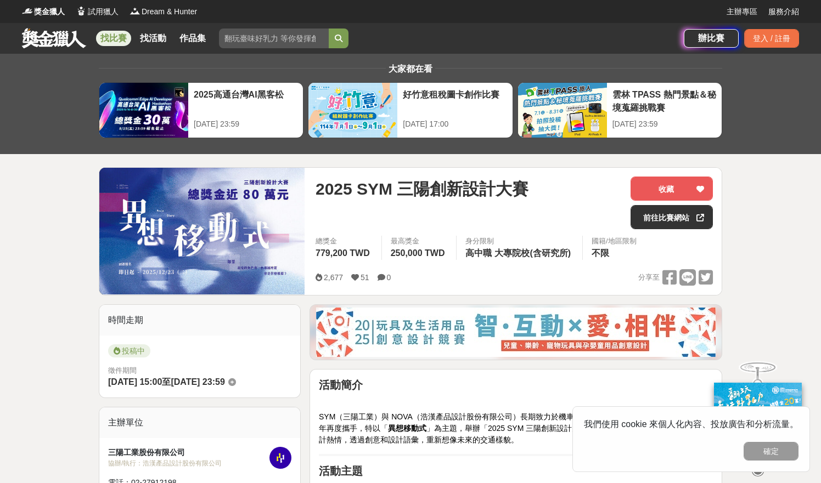
click at [116, 32] on link "找比賽" at bounding box center [113, 38] width 35 height 15
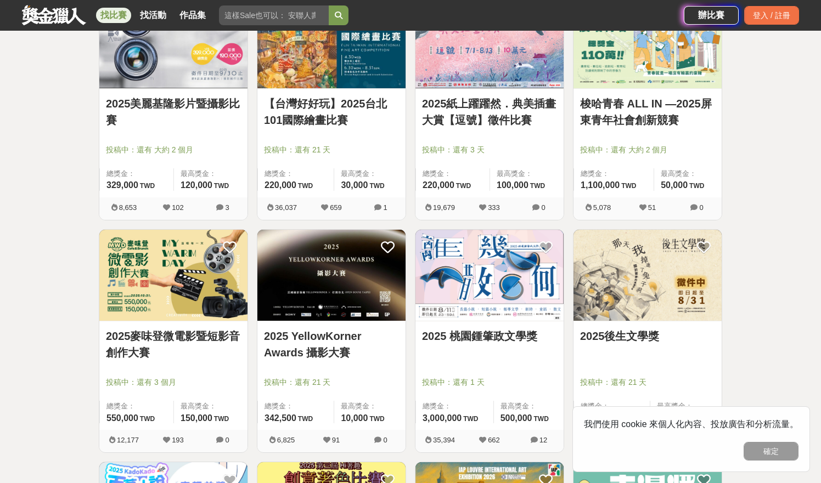
scroll to position [946, 0]
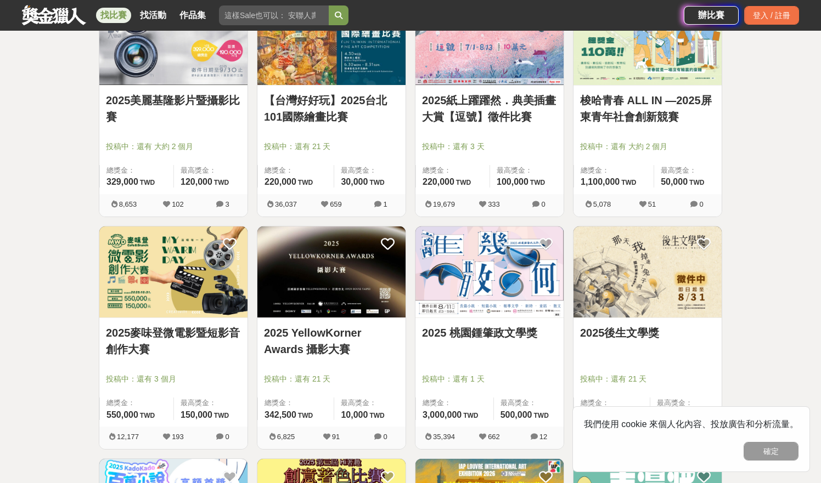
click at [300, 342] on link "2025 YellowKorner Awards 攝影大賽" at bounding box center [331, 341] width 135 height 33
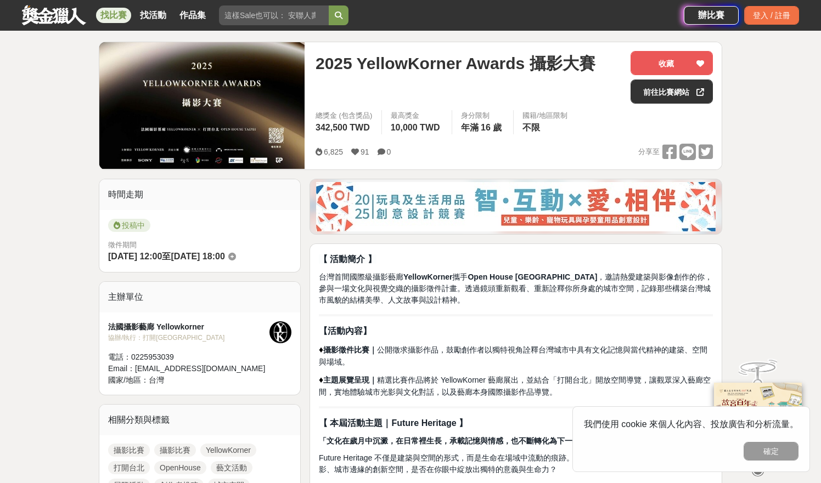
scroll to position [127, 0]
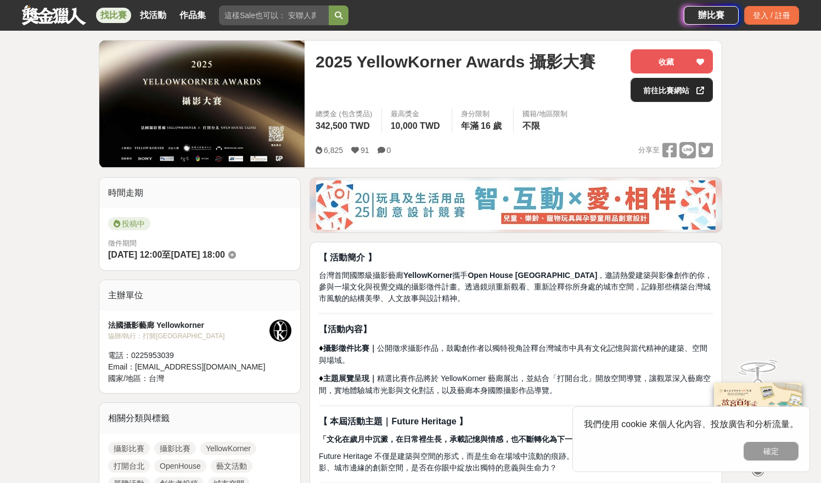
click at [655, 89] on link "前往比賽網站" at bounding box center [671, 90] width 82 height 24
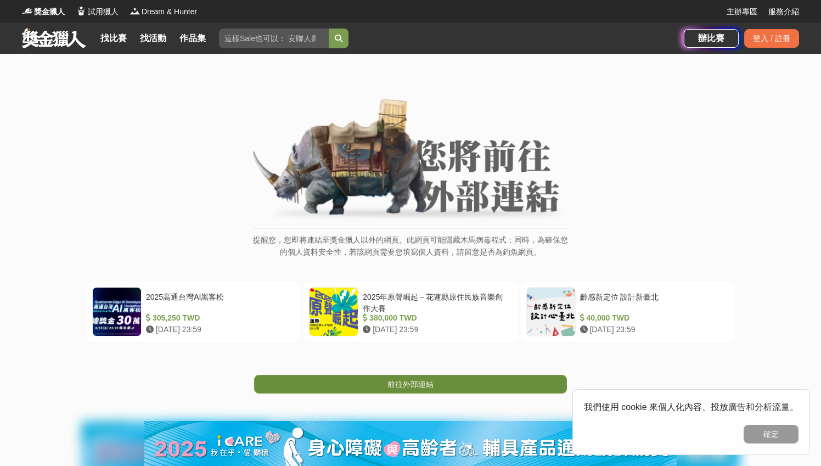
click at [452, 386] on link "前往外部連結" at bounding box center [410, 384] width 313 height 19
